Goal: Task Accomplishment & Management: Use online tool/utility

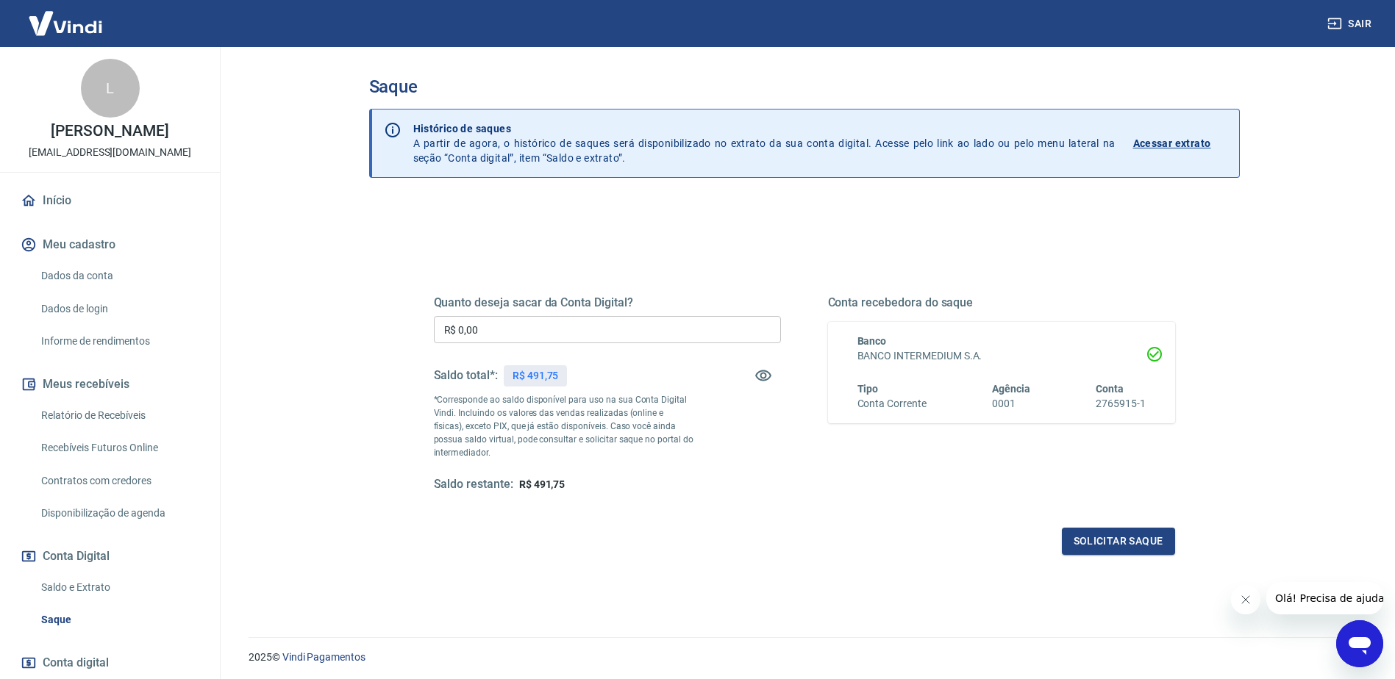
click at [540, 373] on p "R$ 491,75" at bounding box center [535, 375] width 46 height 15
copy p "491,75"
click at [487, 325] on input "R$ 0,00" at bounding box center [607, 329] width 347 height 27
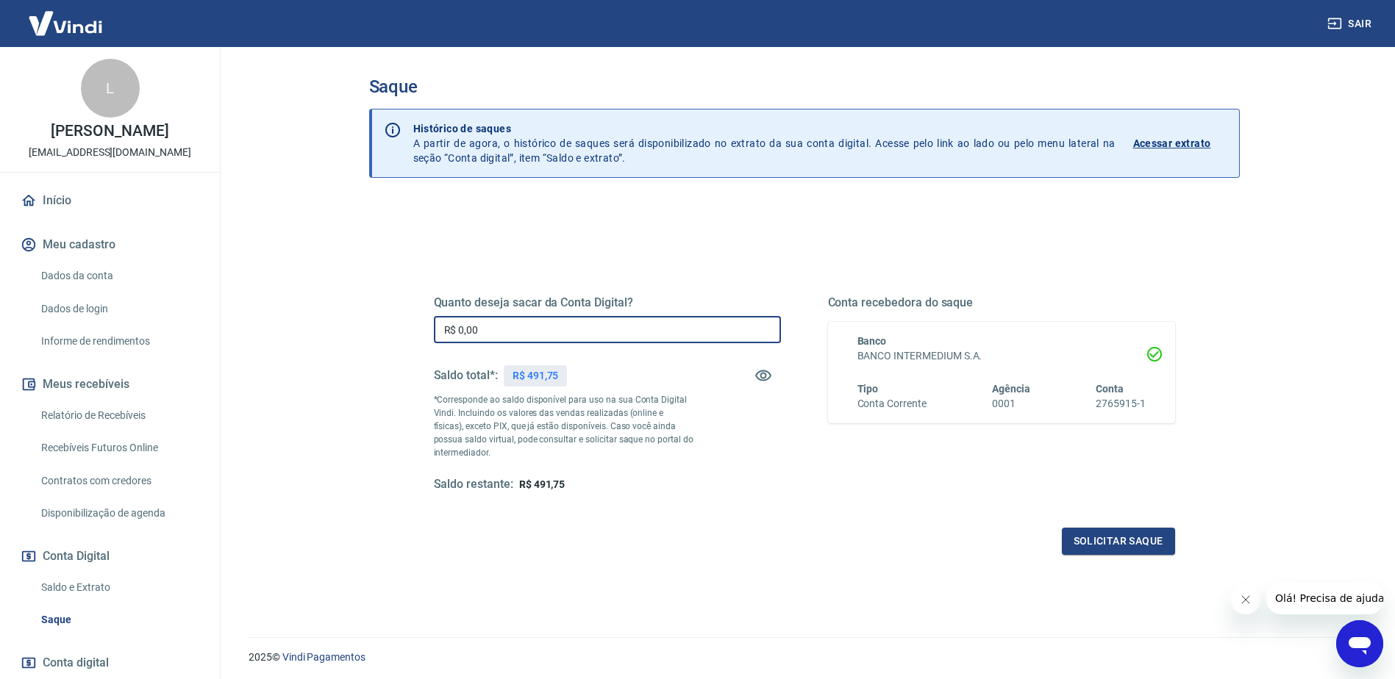
paste input "491,75"
type input "R$ 491,75"
click at [1063, 529] on button "Solicitar saque" at bounding box center [1118, 541] width 113 height 27
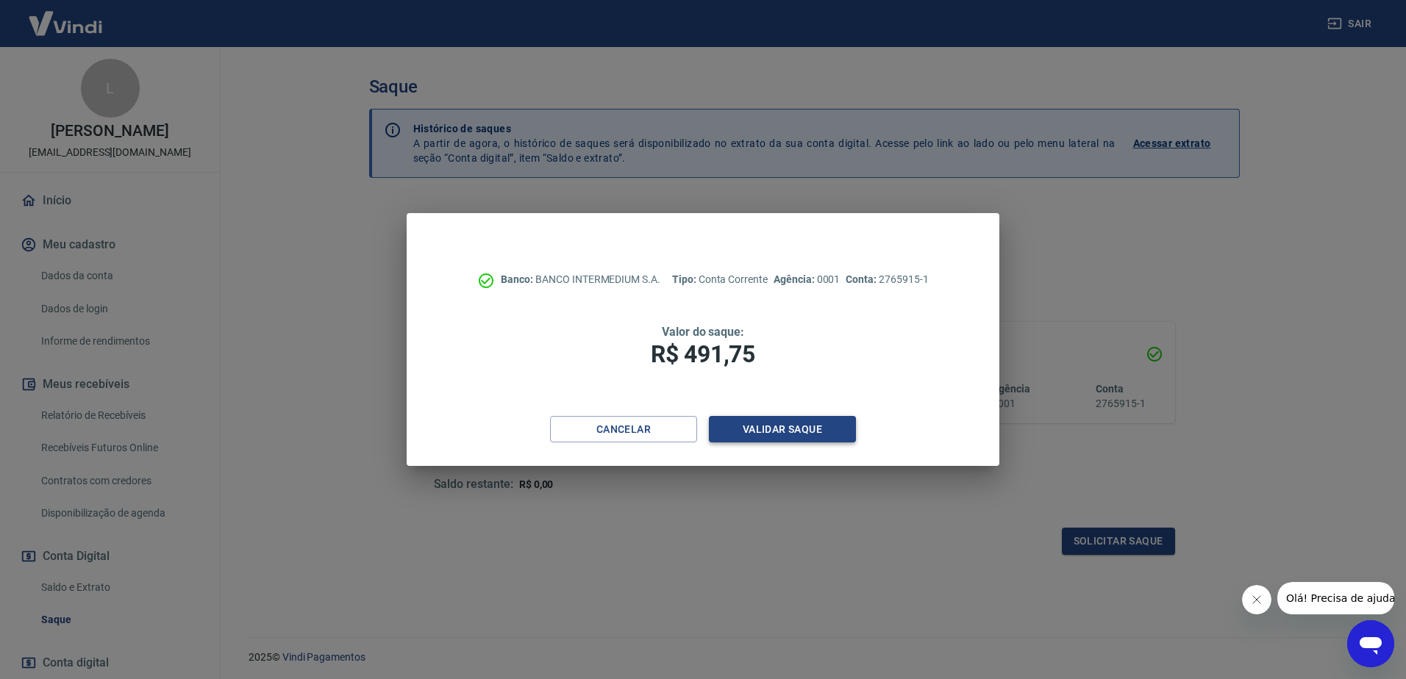
click at [808, 443] on button "Validar saque" at bounding box center [782, 429] width 147 height 27
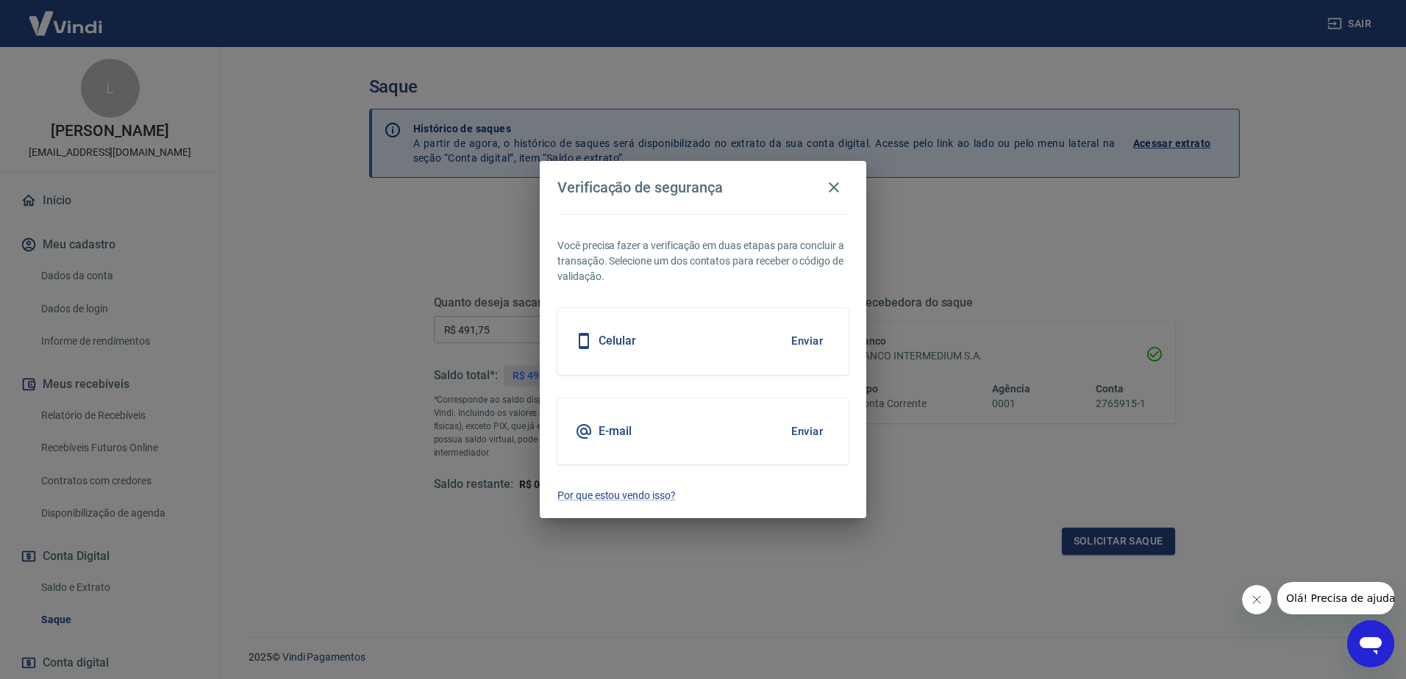
click at [803, 439] on button "Enviar" at bounding box center [807, 431] width 48 height 31
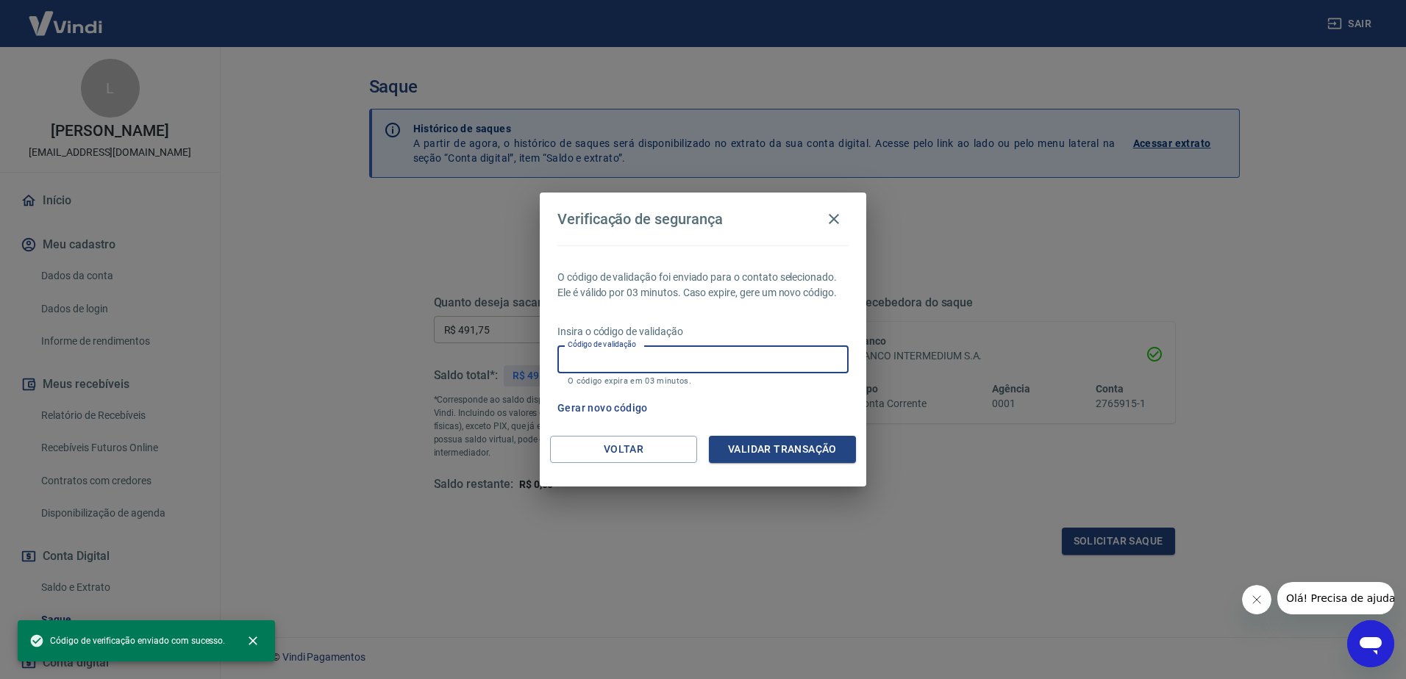
click at [624, 364] on input "Código de validação" at bounding box center [702, 359] width 291 height 27
paste input "927039"
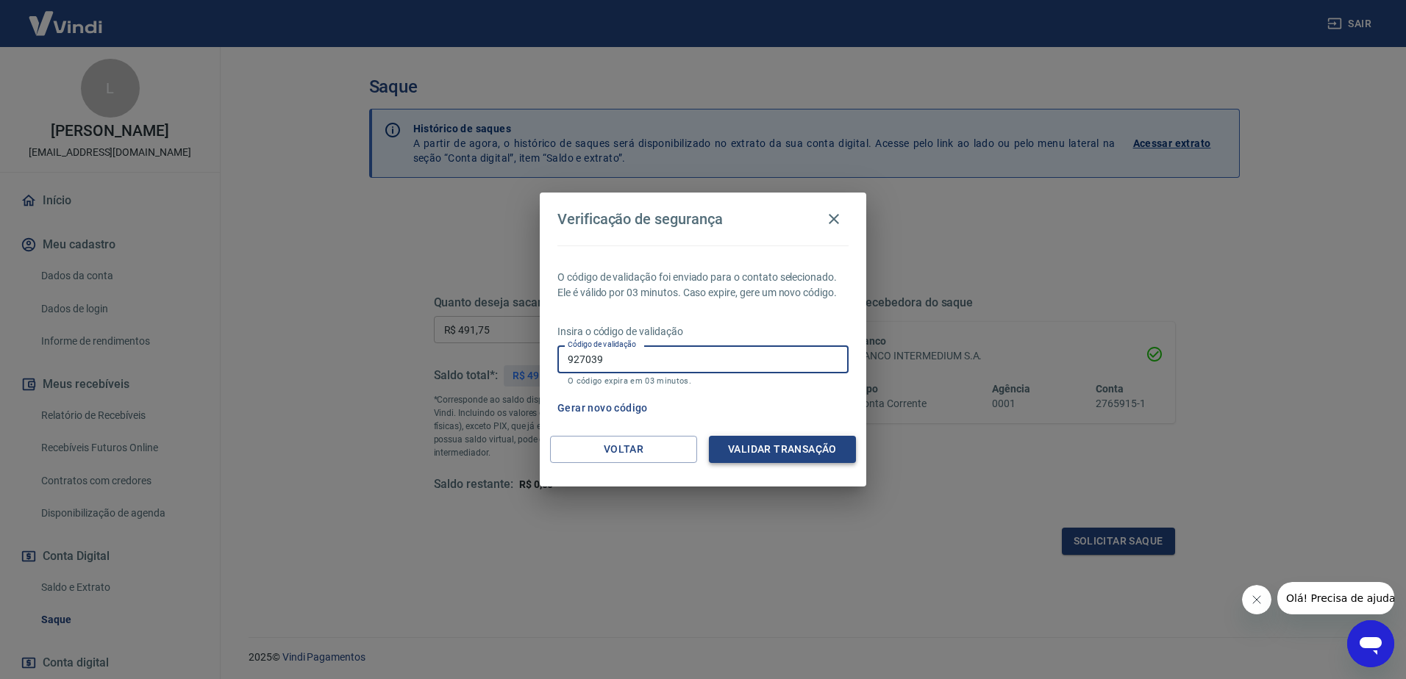
type input "927039"
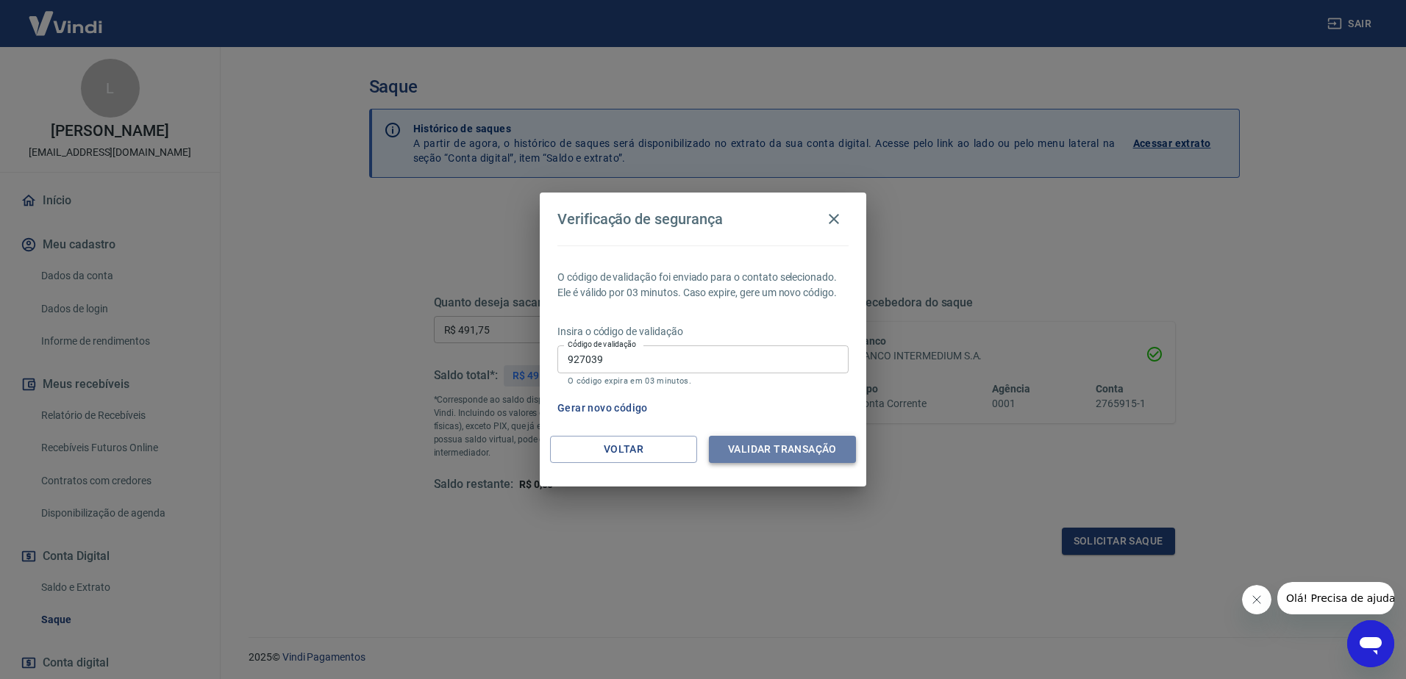
click at [768, 455] on button "Validar transação" at bounding box center [782, 449] width 147 height 27
